Goal: Task Accomplishment & Management: Use online tool/utility

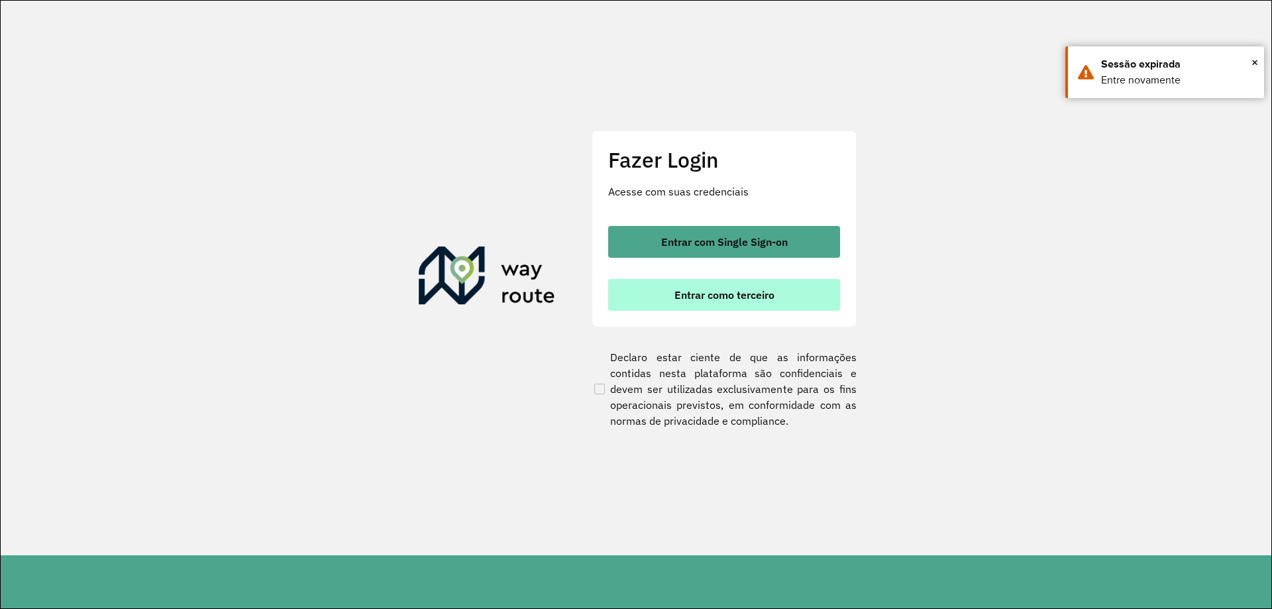
click at [733, 292] on span "Entrar como terceiro" at bounding box center [725, 295] width 100 height 11
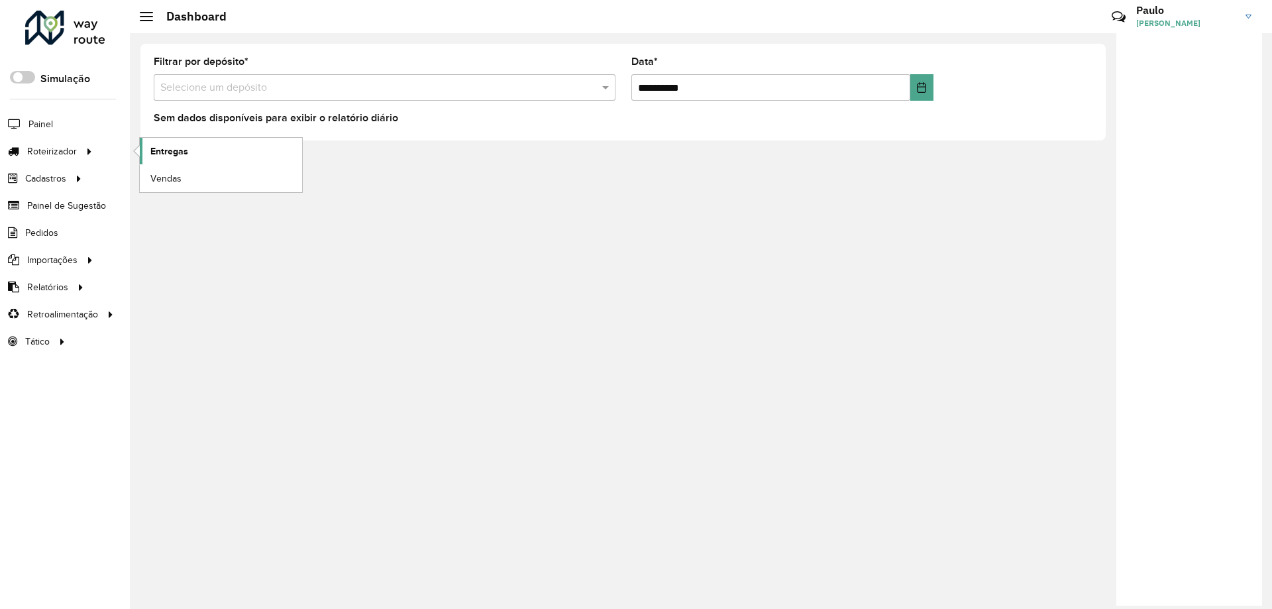
click at [176, 151] on span "Entregas" at bounding box center [169, 151] width 38 height 14
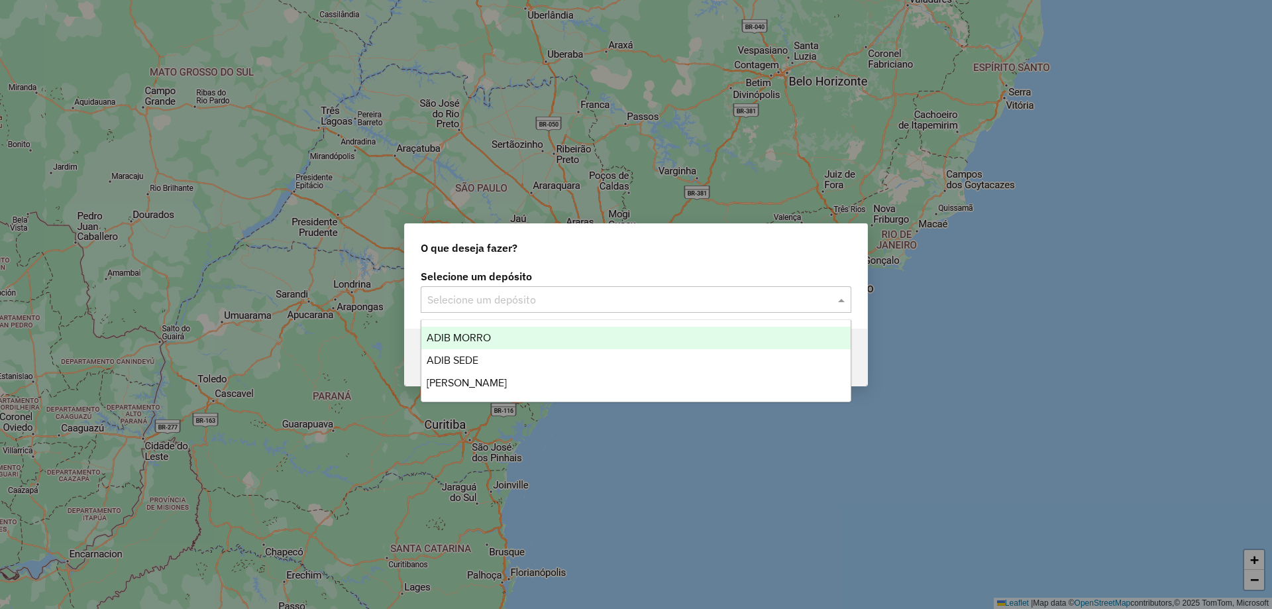
click at [771, 293] on input "text" at bounding box center [622, 300] width 391 height 16
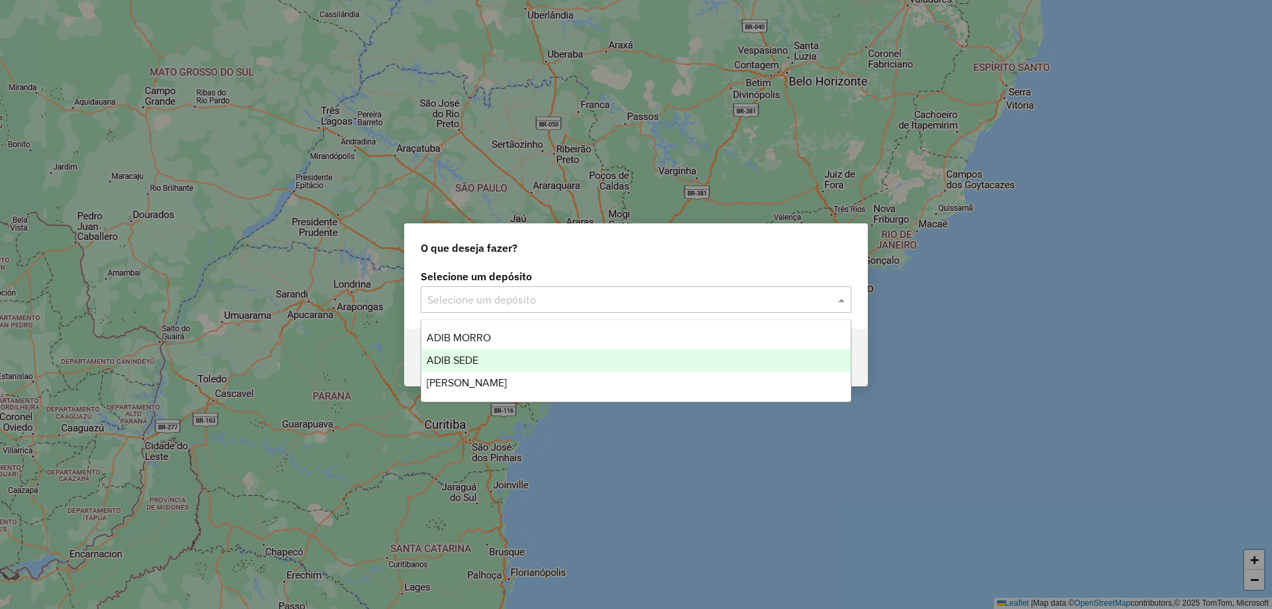
click at [510, 356] on div "ADIB SEDE" at bounding box center [635, 360] width 429 height 23
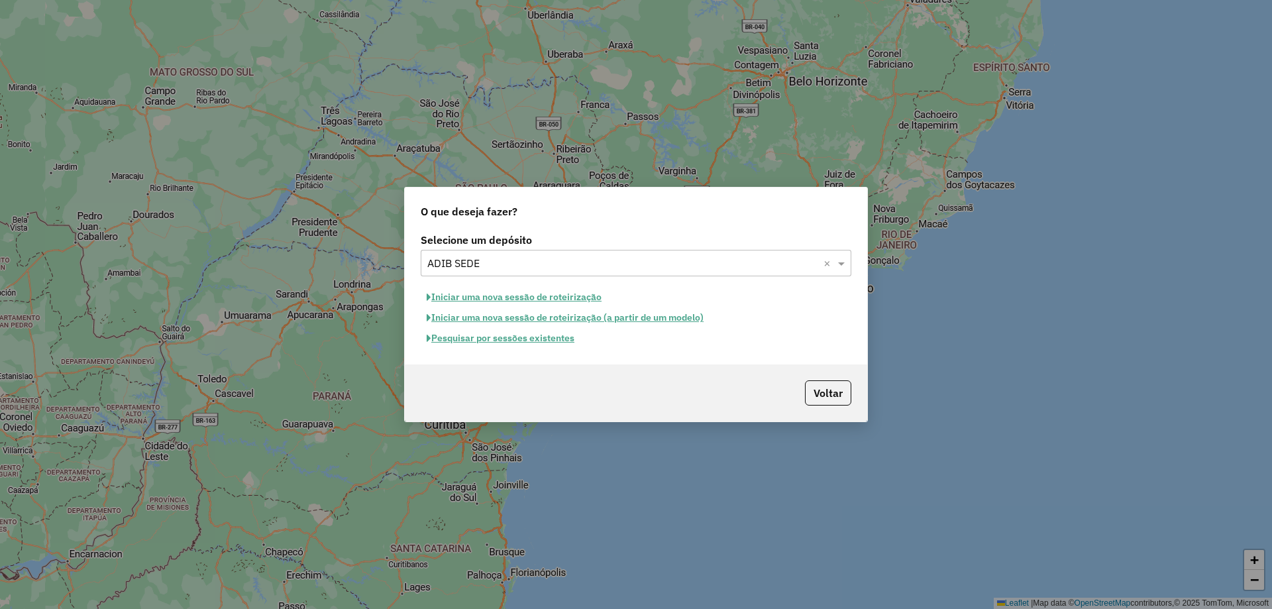
click at [541, 340] on button "Pesquisar por sessões existentes" at bounding box center [501, 338] width 160 height 21
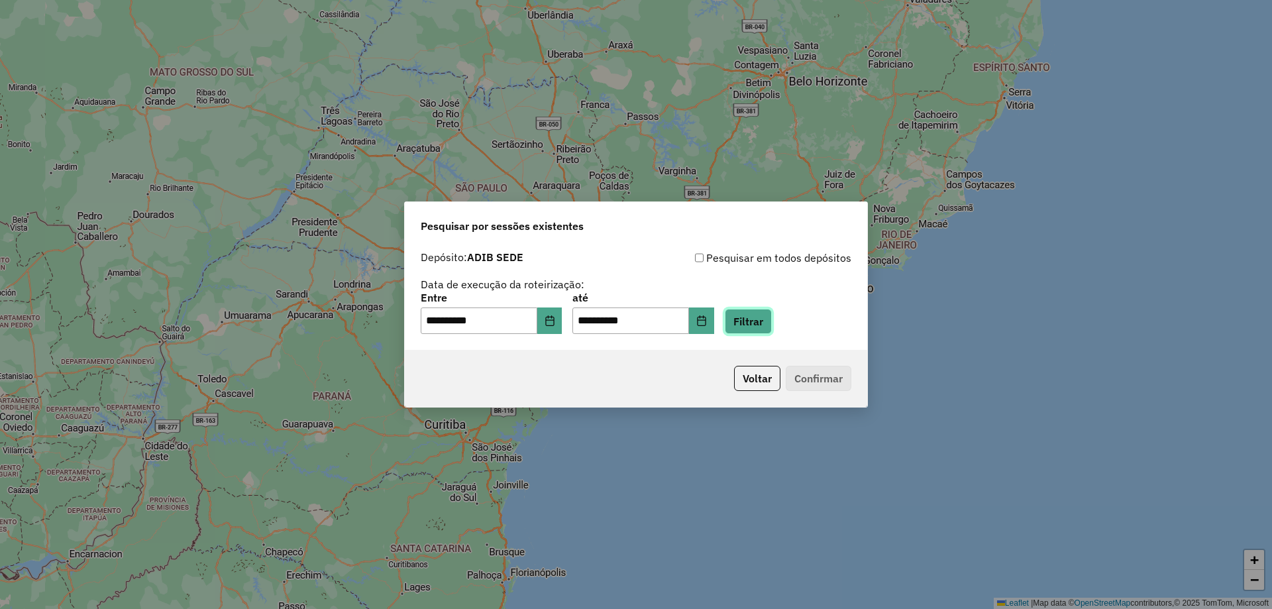
click at [770, 317] on button "Filtrar" at bounding box center [748, 321] width 47 height 25
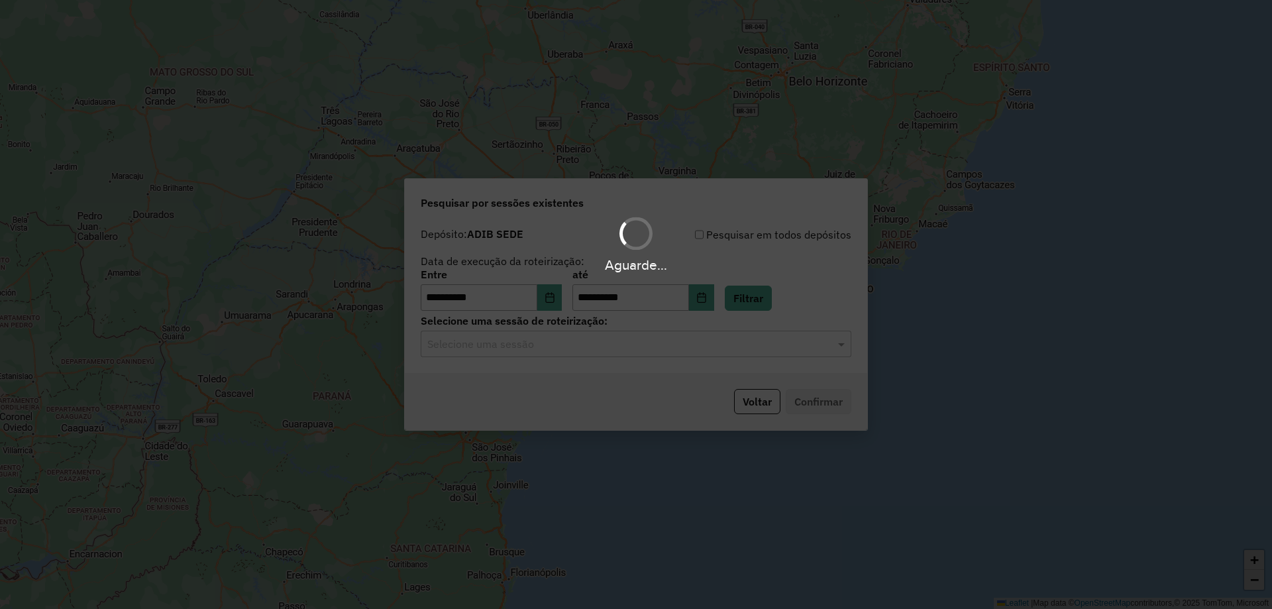
click at [647, 349] on input "text" at bounding box center [622, 345] width 391 height 16
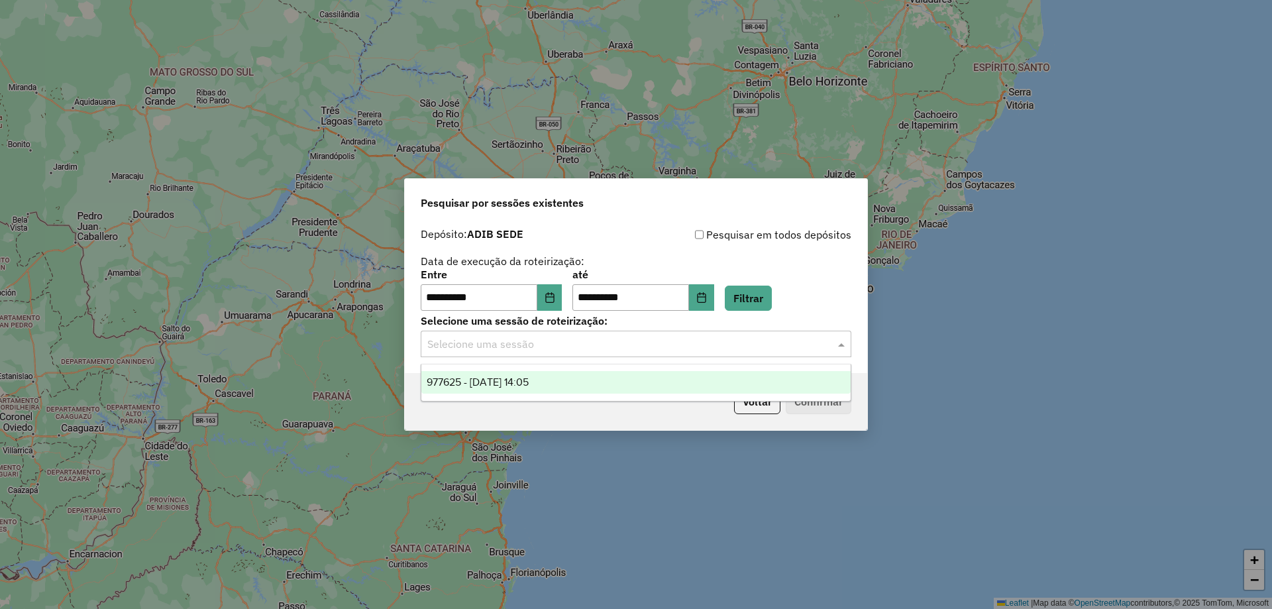
click at [569, 377] on div "977625 - 11/08/2025 14:05" at bounding box center [635, 382] width 429 height 23
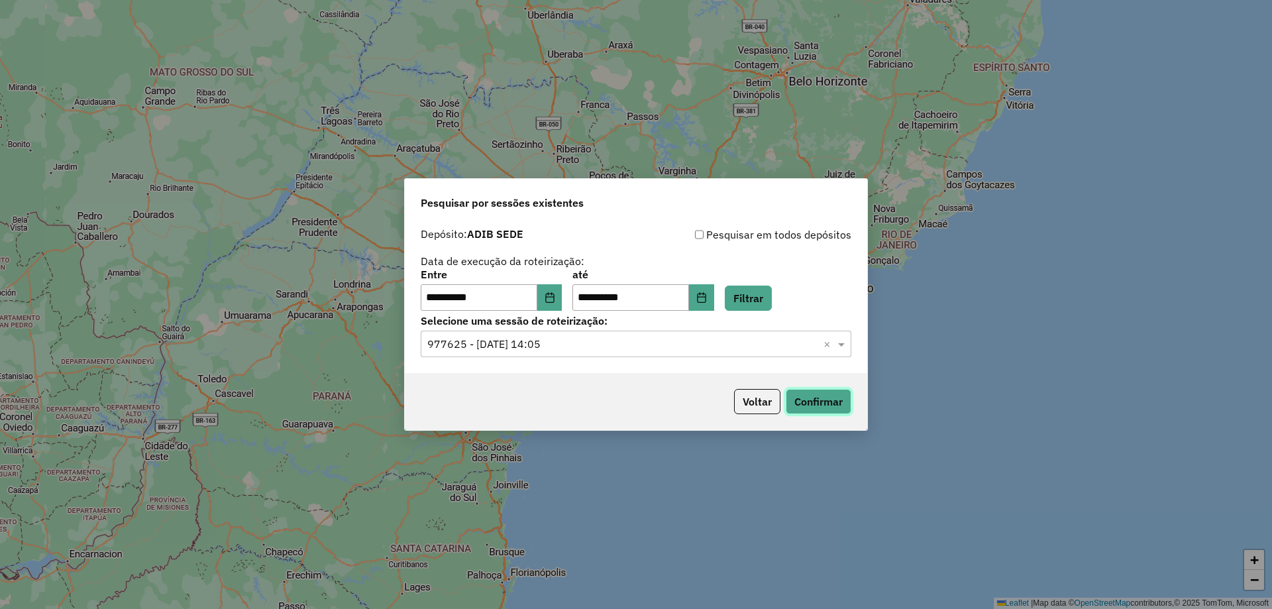
click at [815, 397] on button "Confirmar" at bounding box center [819, 401] width 66 height 25
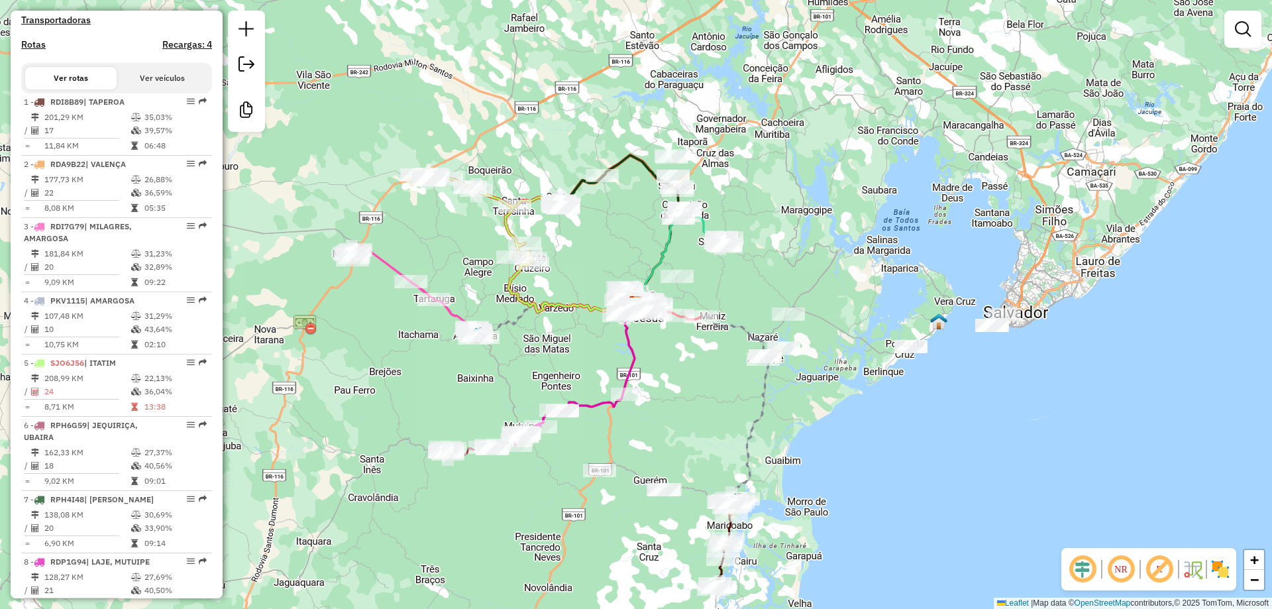
scroll to position [464, 0]
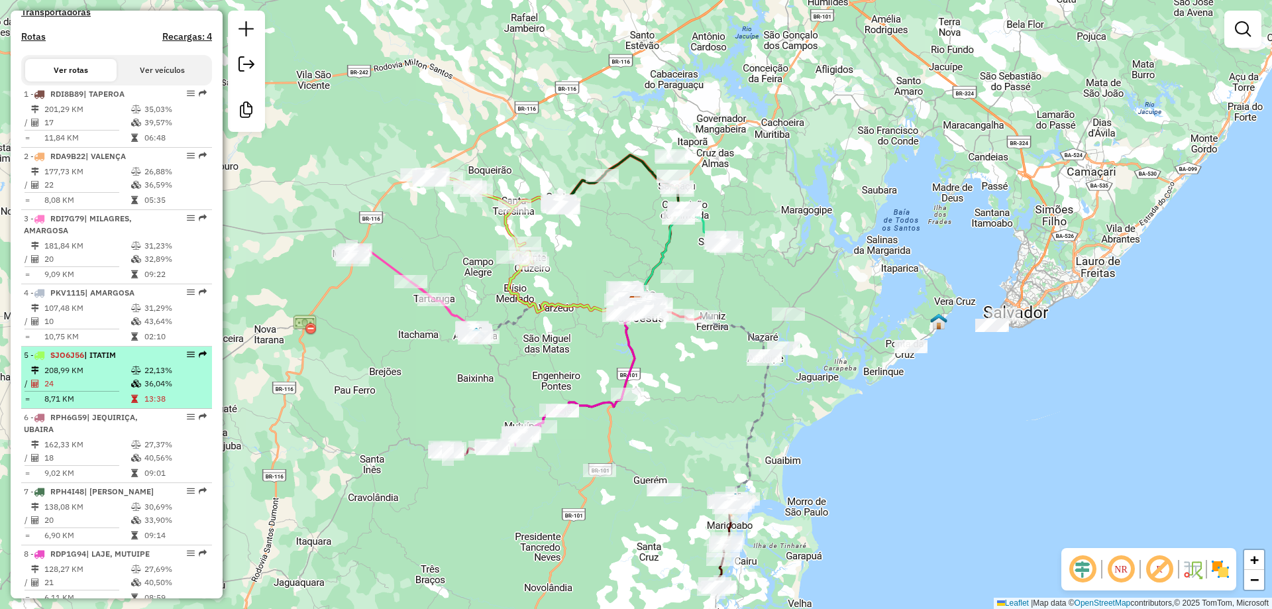
select select "**********"
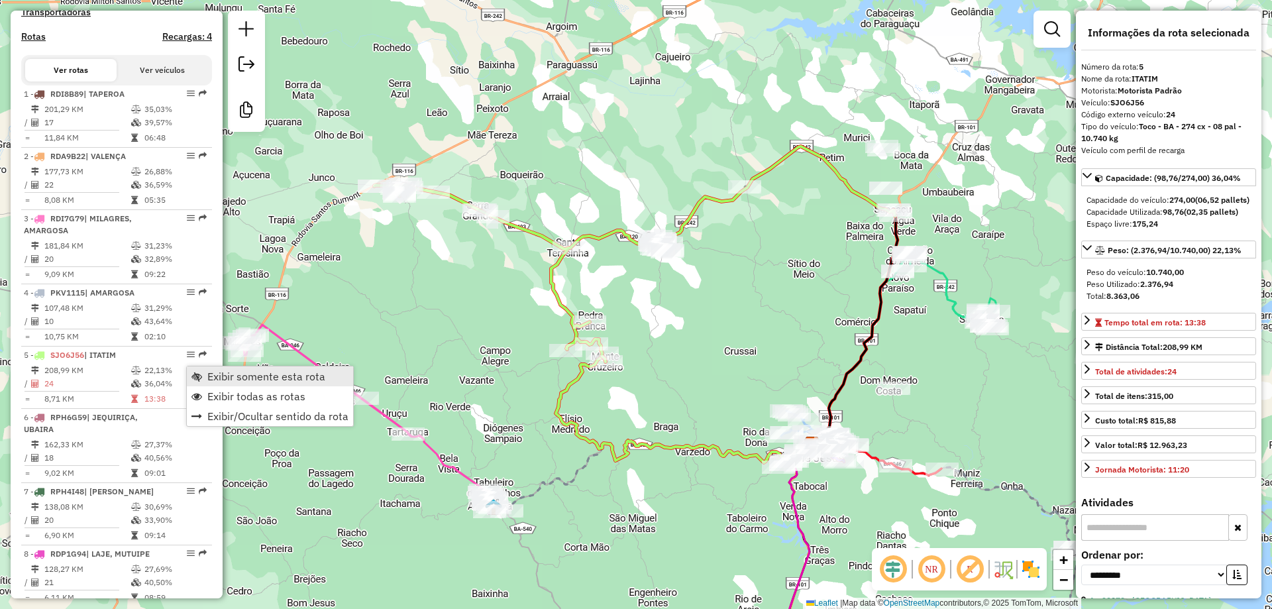
click at [223, 380] on span "Exibir somente esta rota" at bounding box center [266, 376] width 118 height 11
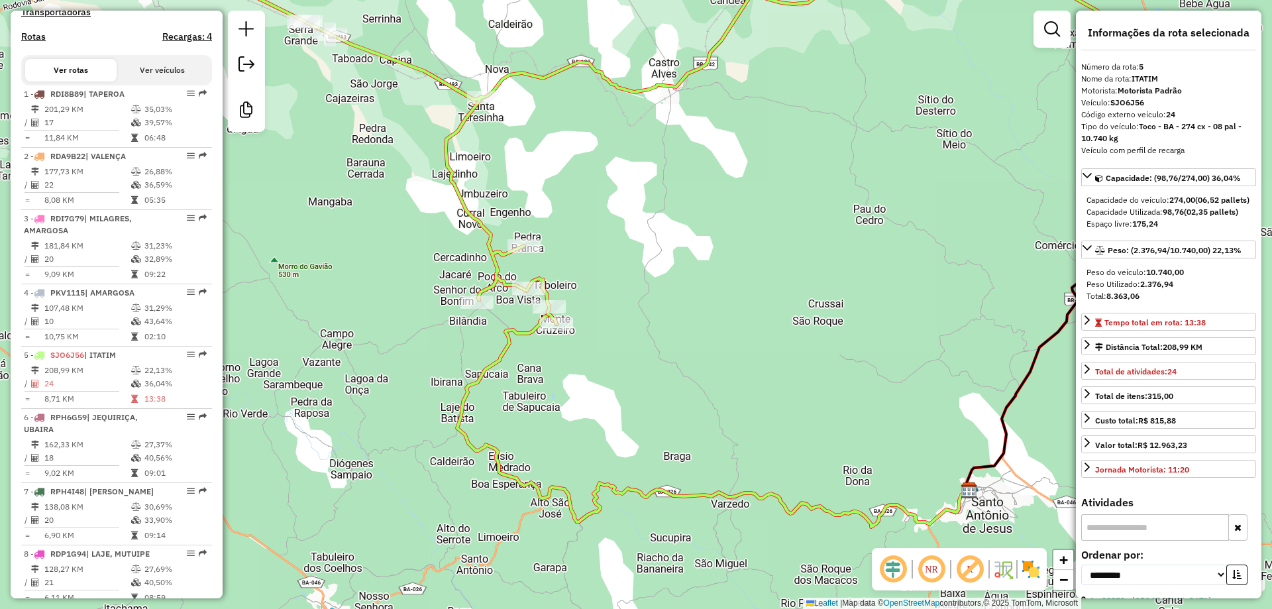
drag, startPoint x: 549, startPoint y: 341, endPoint x: 582, endPoint y: 355, distance: 35.9
click at [582, 355] on div "Janela de atendimento Grade de atendimento Capacidade Transportadoras Veículos …" at bounding box center [636, 304] width 1272 height 609
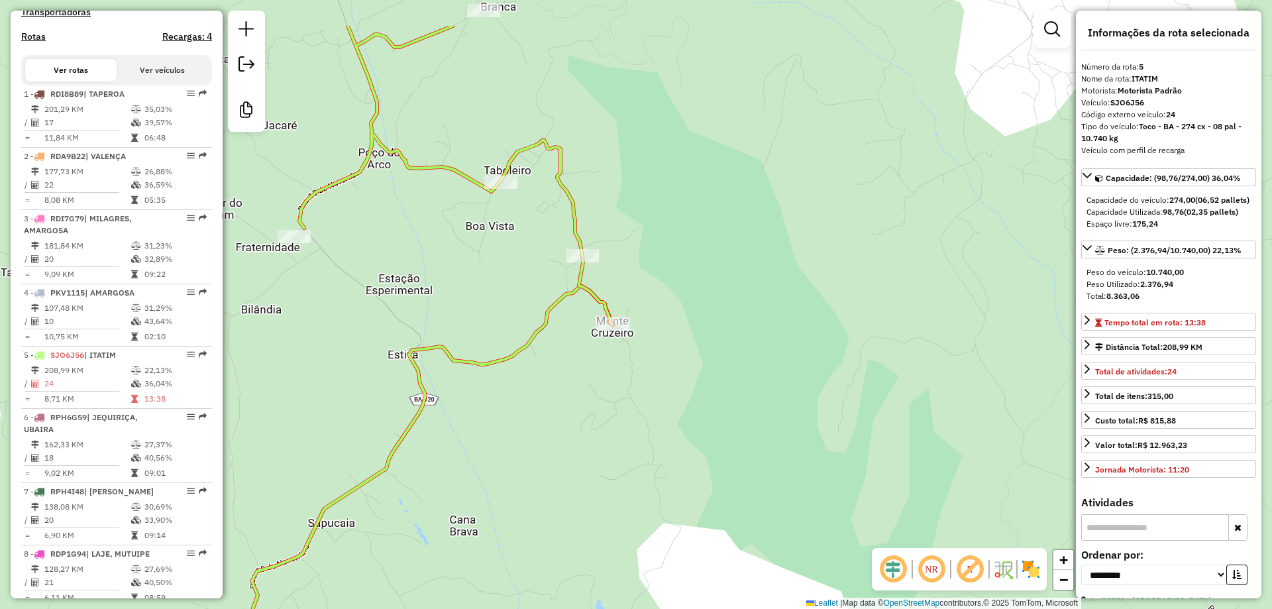
drag, startPoint x: 536, startPoint y: 305, endPoint x: 553, endPoint y: 393, distance: 89.0
click at [553, 393] on div "Janela de atendimento Grade de atendimento Capacidade Transportadoras Veículos …" at bounding box center [636, 304] width 1272 height 609
